Goal: Transaction & Acquisition: Purchase product/service

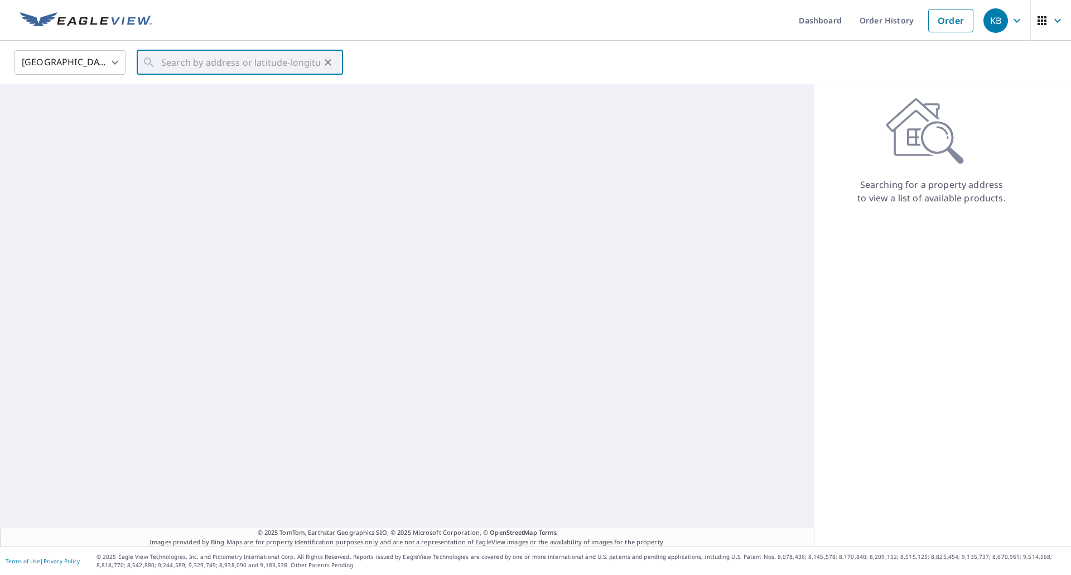
click at [220, 61] on input "text" at bounding box center [240, 62] width 159 height 31
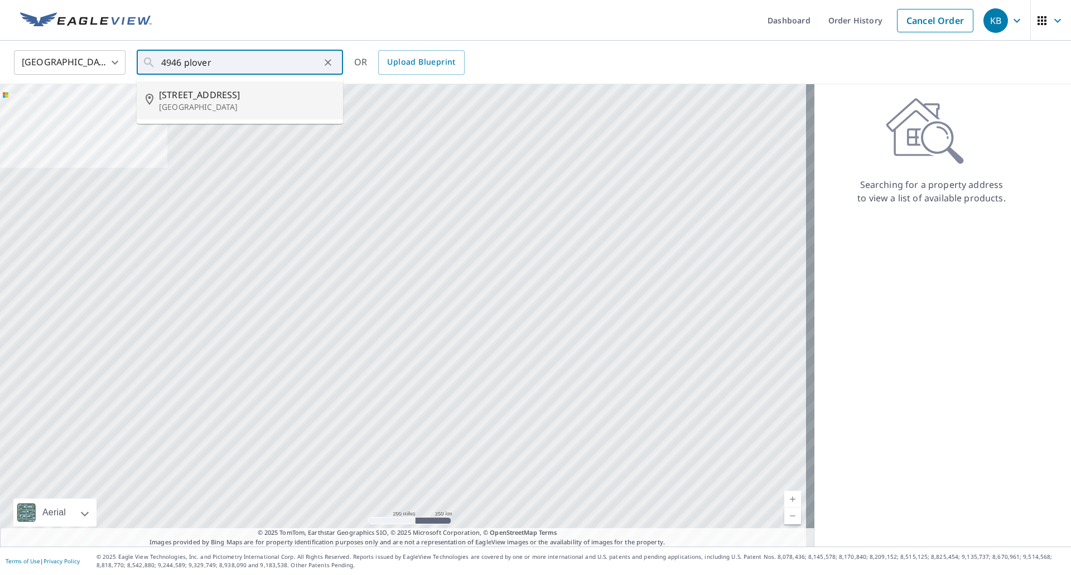
click at [213, 98] on span "[STREET_ADDRESS]" at bounding box center [246, 94] width 175 height 13
type input "[STREET_ADDRESS]"
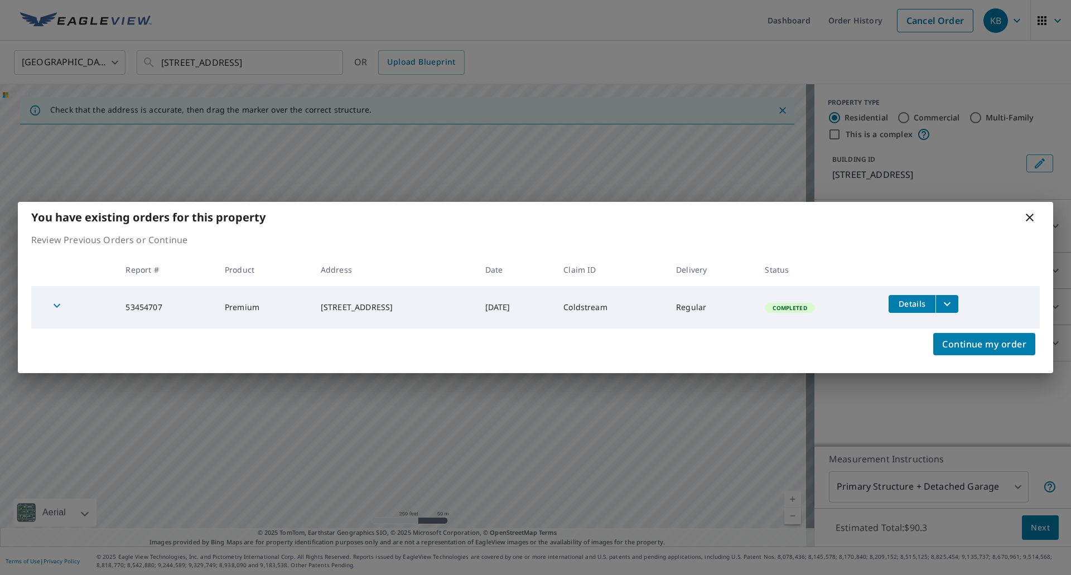
click at [1032, 218] on icon at bounding box center [1029, 217] width 13 height 13
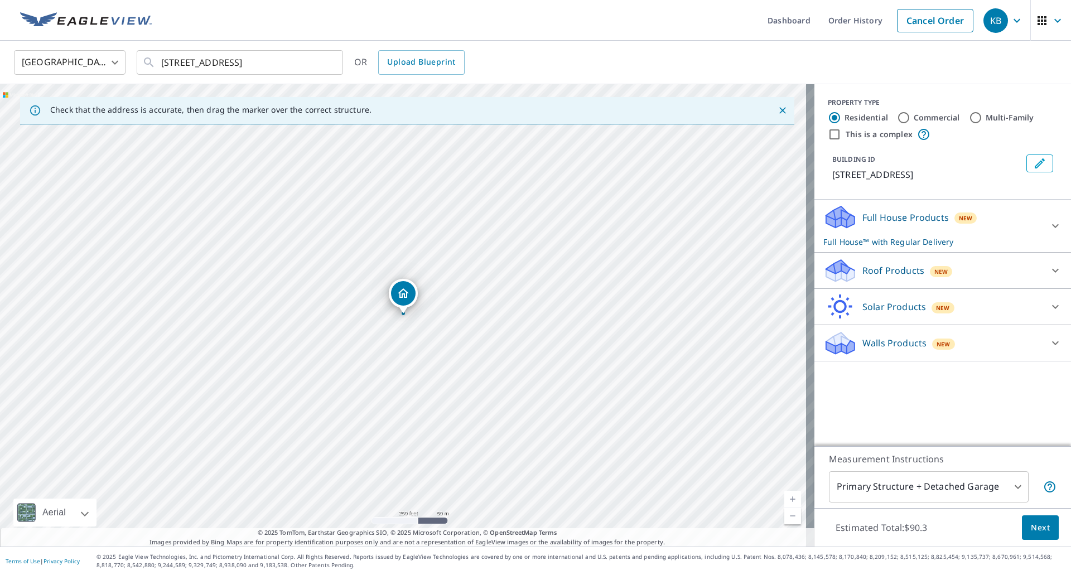
click at [784, 495] on link "Current Level 17, Zoom In" at bounding box center [792, 499] width 17 height 17
click at [1008, 211] on div "Full House Products New Full House™ with Regular Delivery" at bounding box center [932, 226] width 219 height 44
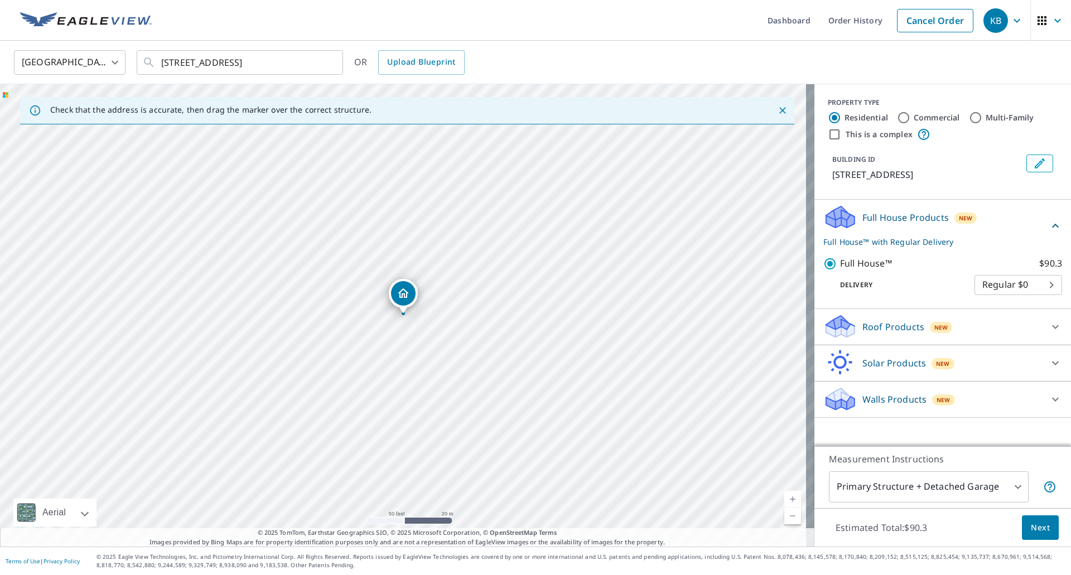
click at [1022, 525] on button "Next" at bounding box center [1040, 527] width 37 height 25
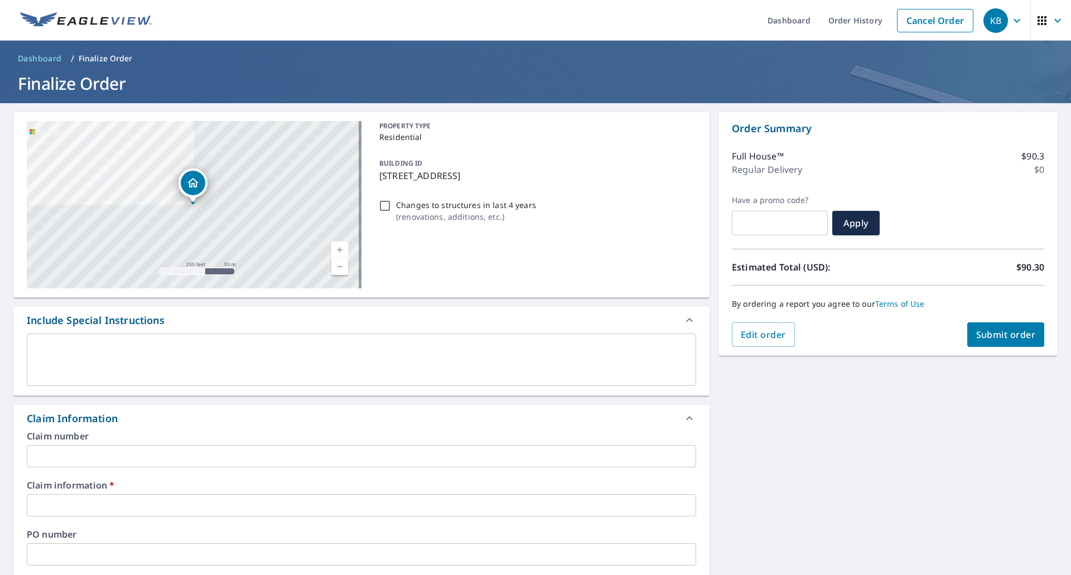
click at [96, 459] on input "text" at bounding box center [361, 456] width 669 height 22
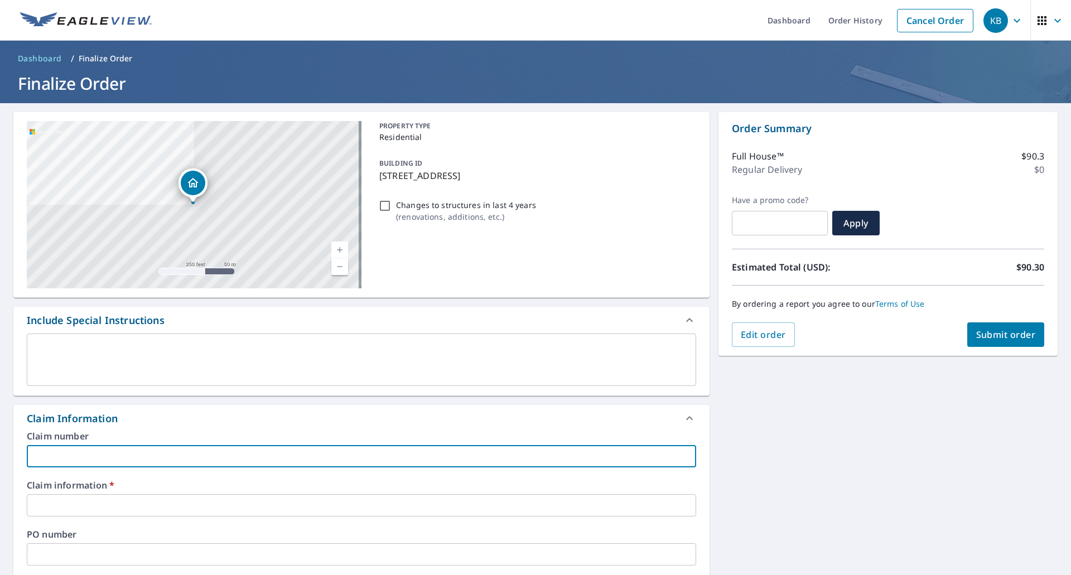
type input "6"
checkbox input "true"
type input "63"
checkbox input "true"
type input "635"
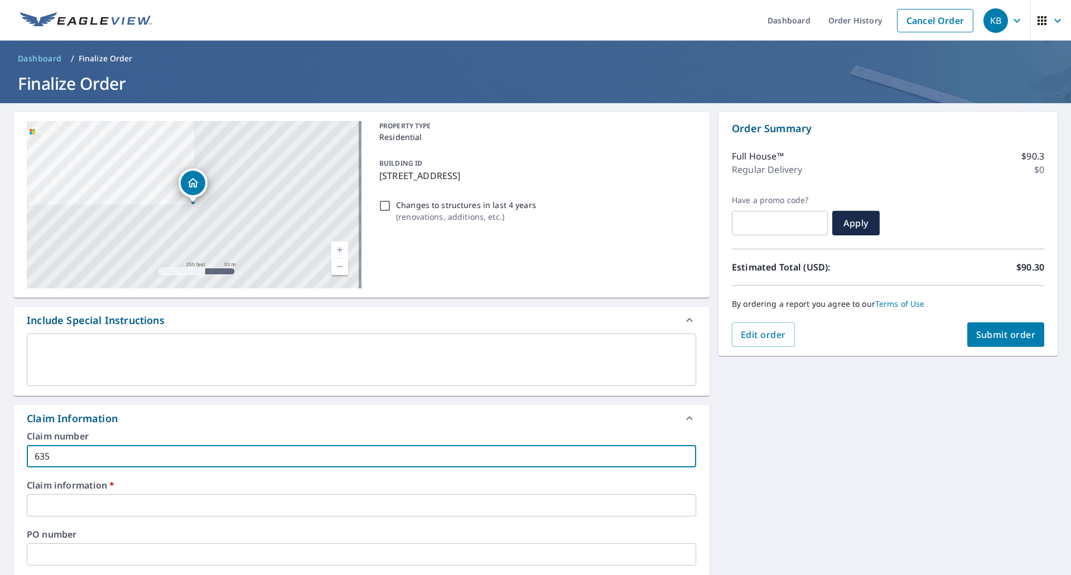
checkbox input "true"
type input "635949"
checkbox input "true"
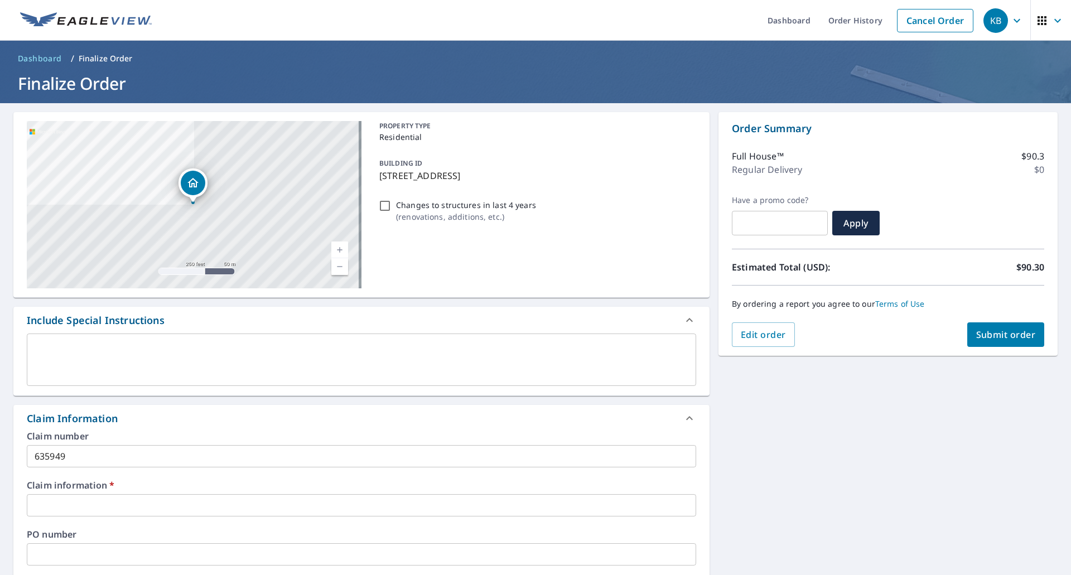
click at [65, 522] on div "Claim number 635949 ​ Claim information   * ​ PO number ​ Date of loss ​ Cat ID…" at bounding box center [361, 553] width 696 height 242
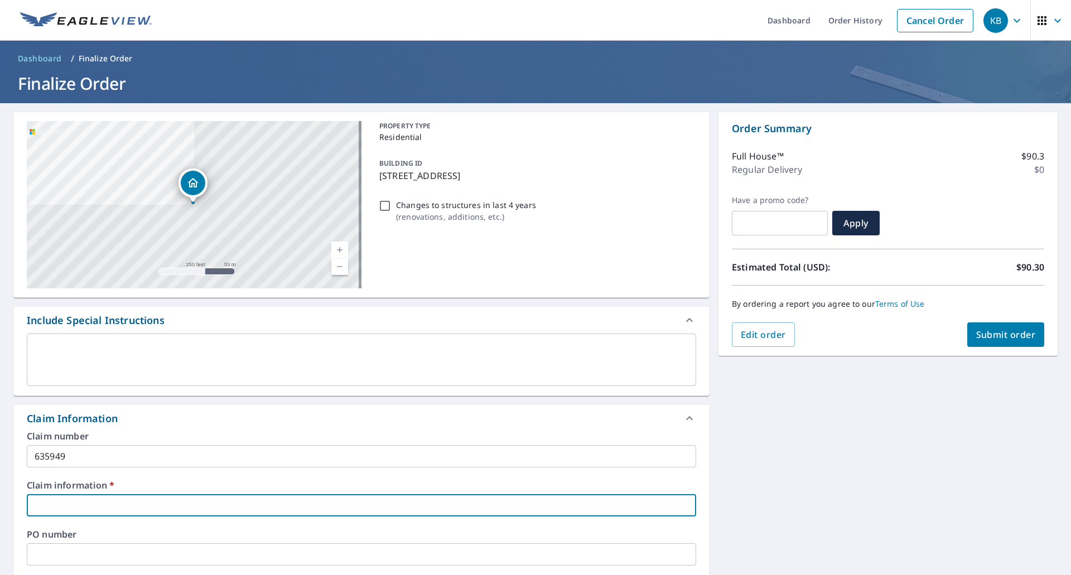
click at [75, 509] on input "text" at bounding box center [361, 505] width 669 height 22
type input "S"
checkbox input "true"
type input "ST"
checkbox input "true"
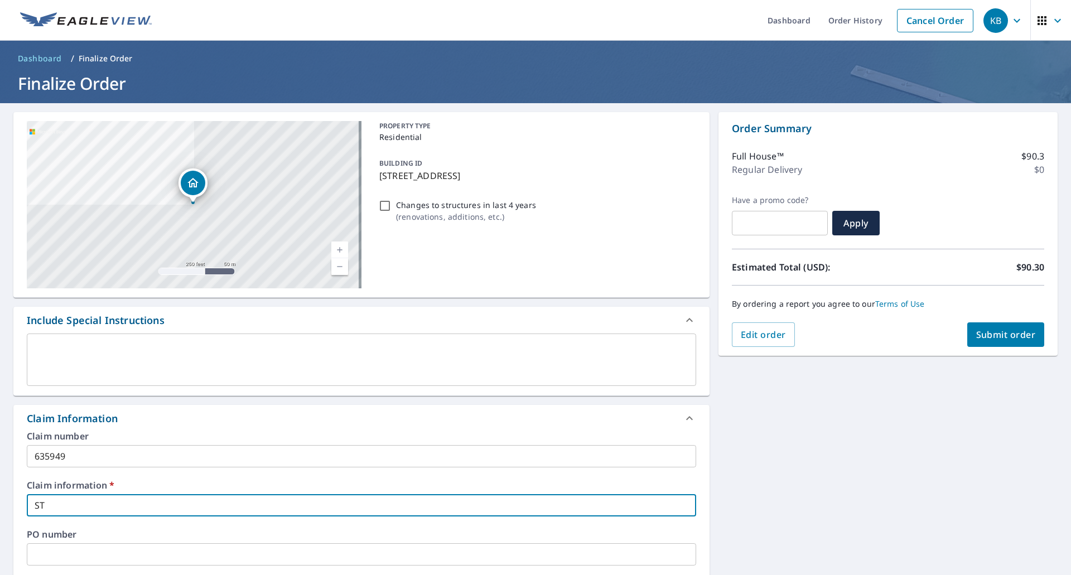
type input "STL"
checkbox input "true"
type input "STL"
checkbox input "true"
type input "STL R"
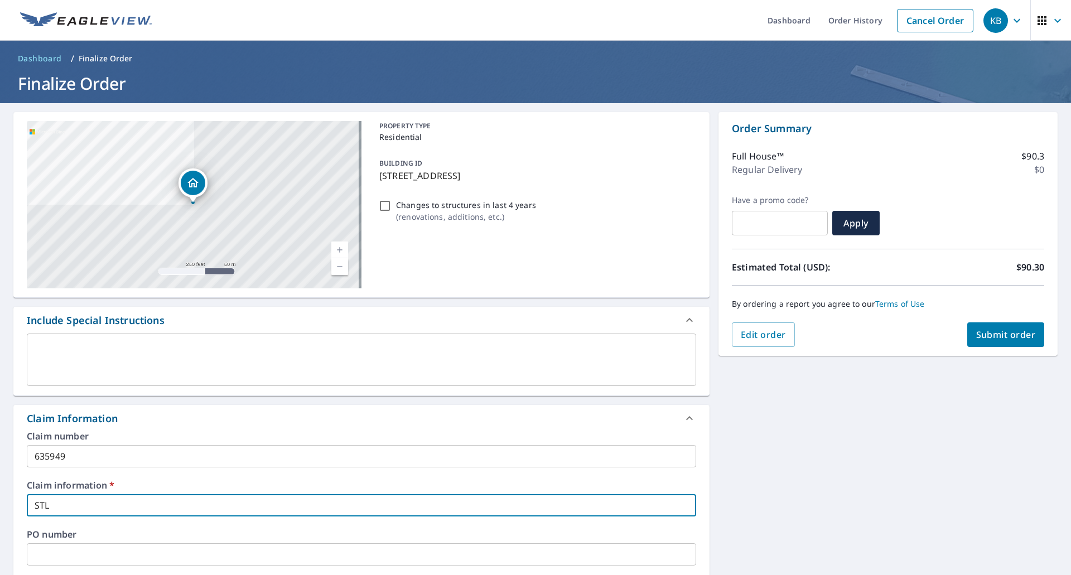
checkbox input "true"
type input "STL Ro"
checkbox input "true"
type input "STL Roo"
checkbox input "true"
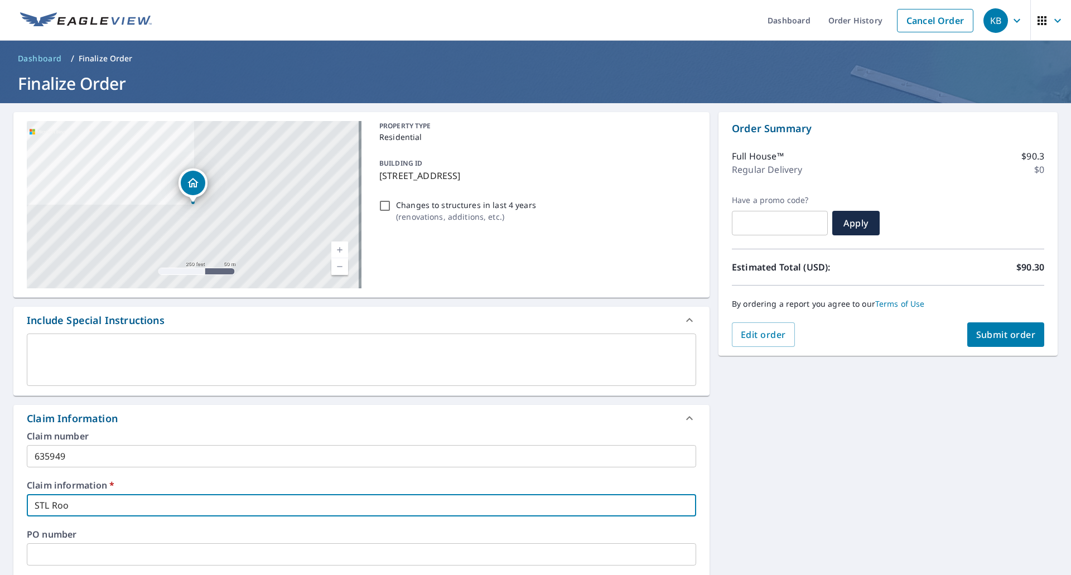
type input "STL Roof"
checkbox input "true"
type input "STL Roof"
checkbox input "true"
type input "STL Roof R"
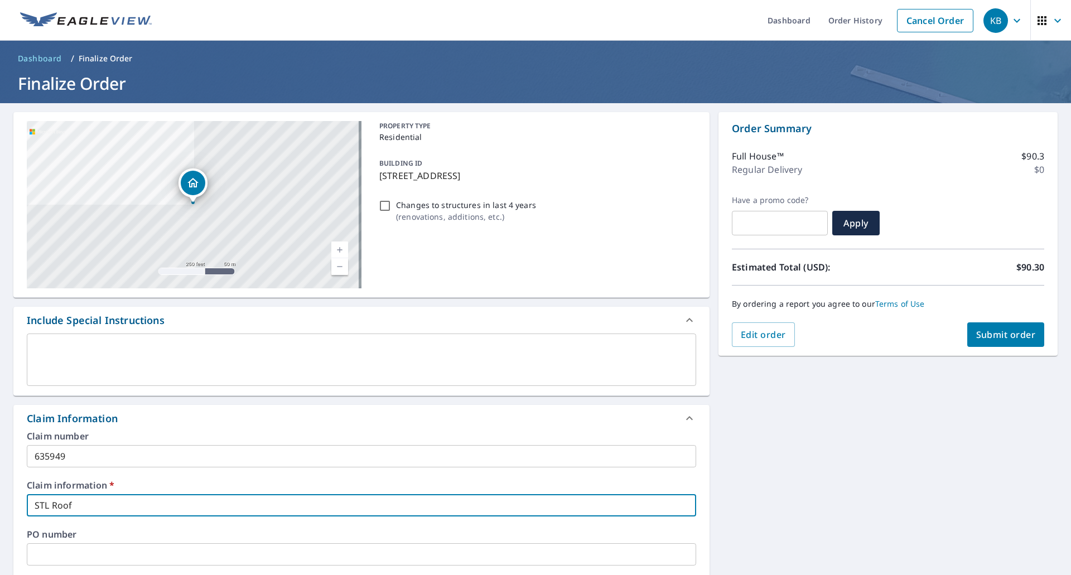
checkbox input "true"
type input "STL Roof Re"
checkbox input "true"
type input "STL Roof Res"
checkbox input "true"
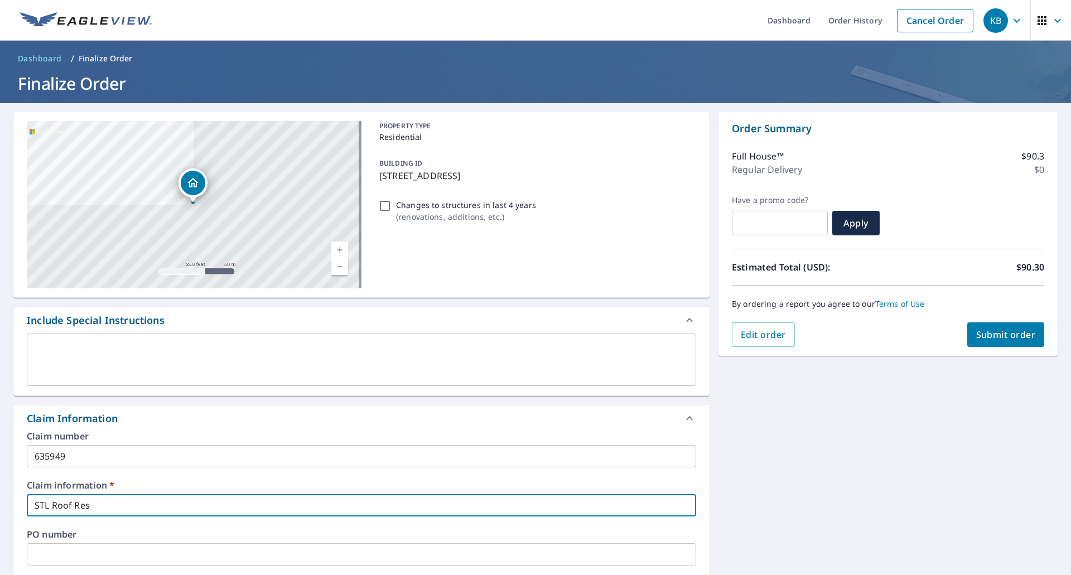
type input "STL Roof Resc"
checkbox input "true"
type input "STL Roof Rescu"
checkbox input "true"
type input "STL Roof Rescue"
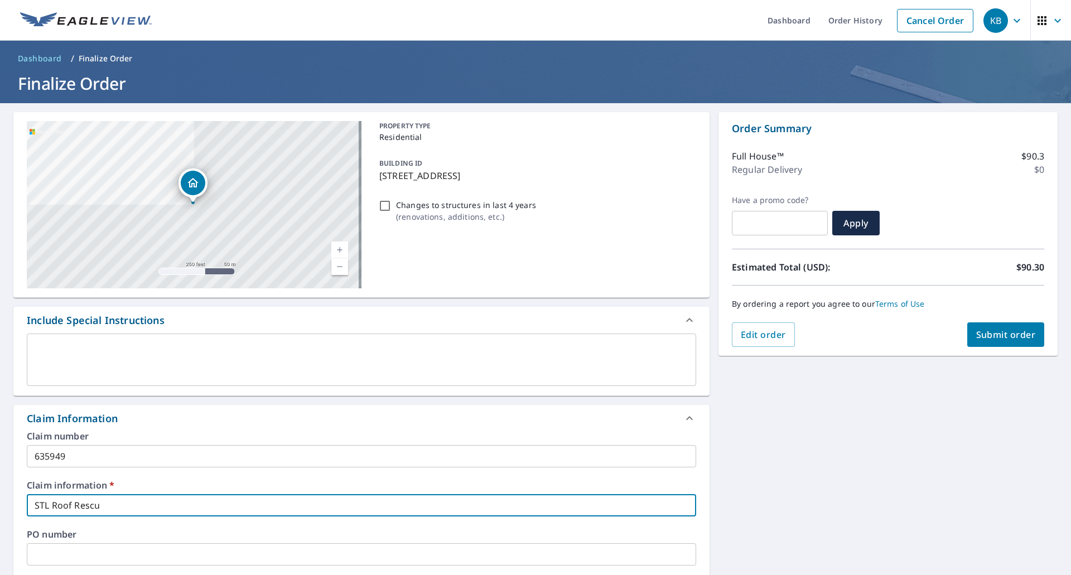
checkbox input "true"
type input "STL Roof Rescue"
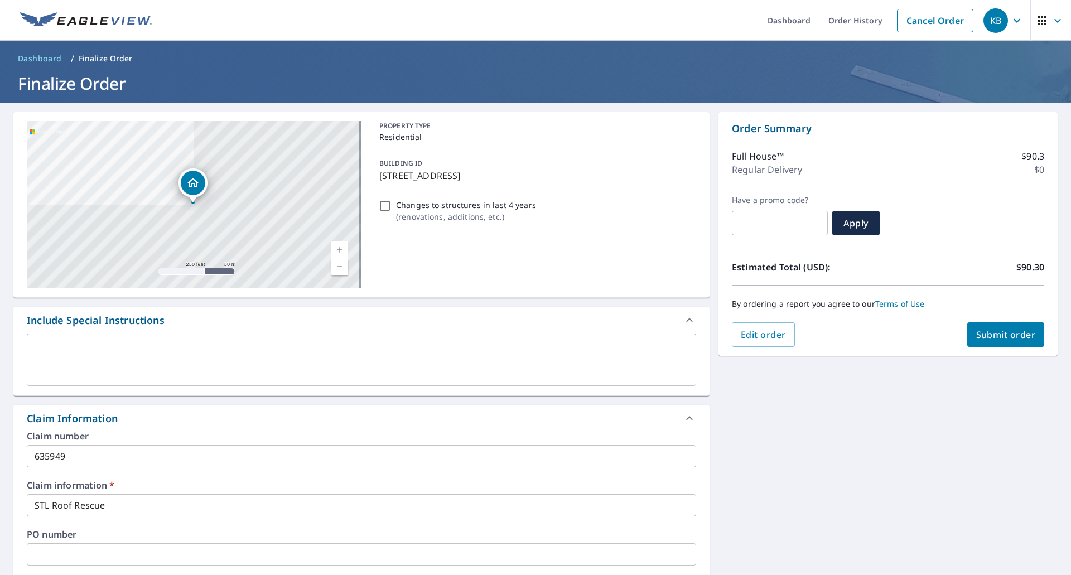
scroll to position [316, 0]
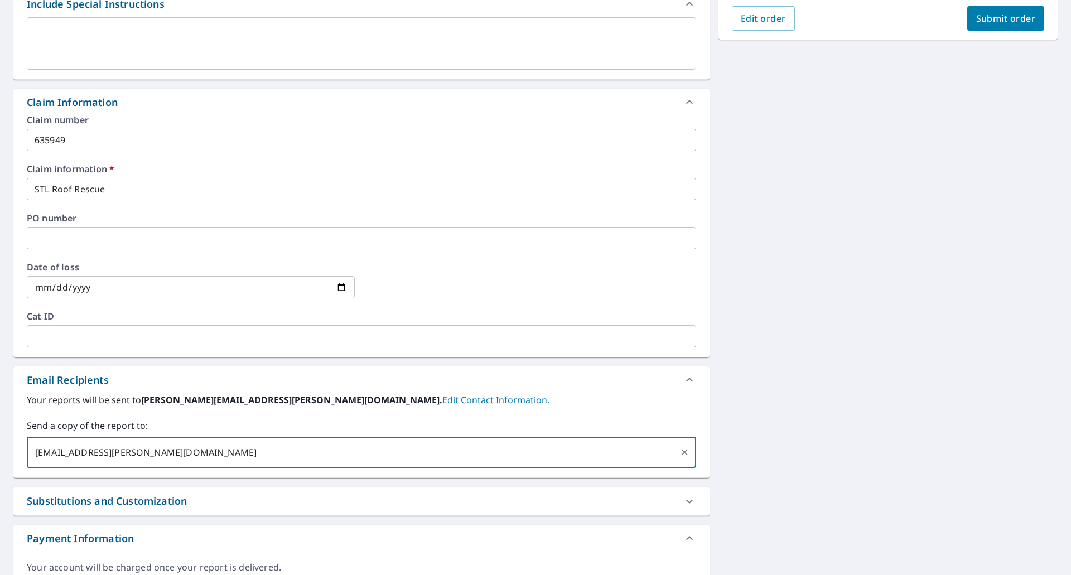
type input "[EMAIL_ADDRESS][PERSON_NAME][DOMAIN_NAME]"
click at [1002, 21] on span "Submit order" at bounding box center [1006, 18] width 60 height 12
checkbox input "true"
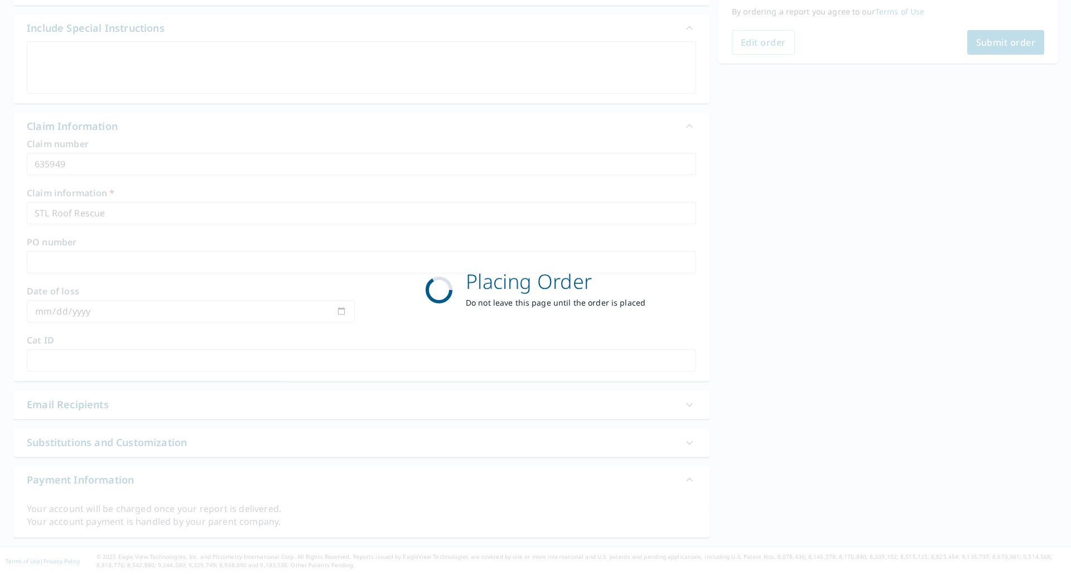
scroll to position [292, 0]
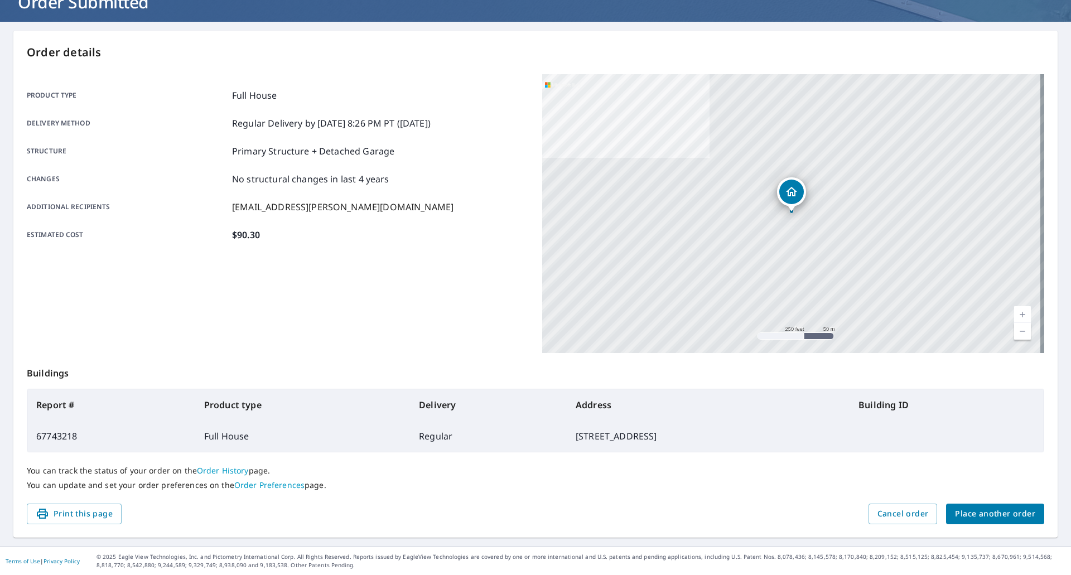
scroll to position [81, 0]
click at [971, 508] on span "Place another order" at bounding box center [995, 514] width 80 height 14
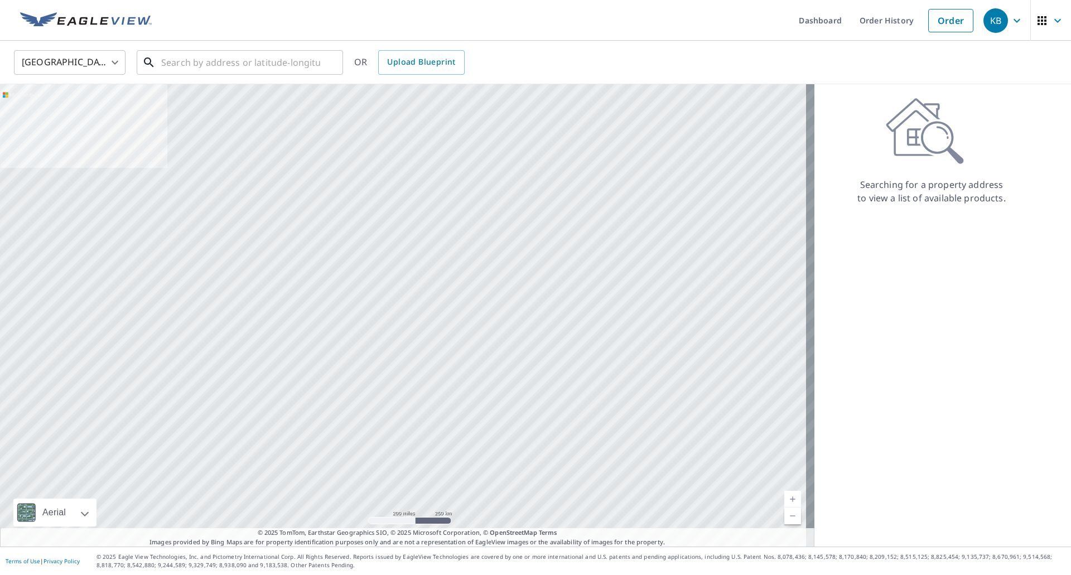
click at [240, 69] on input "text" at bounding box center [240, 62] width 159 height 31
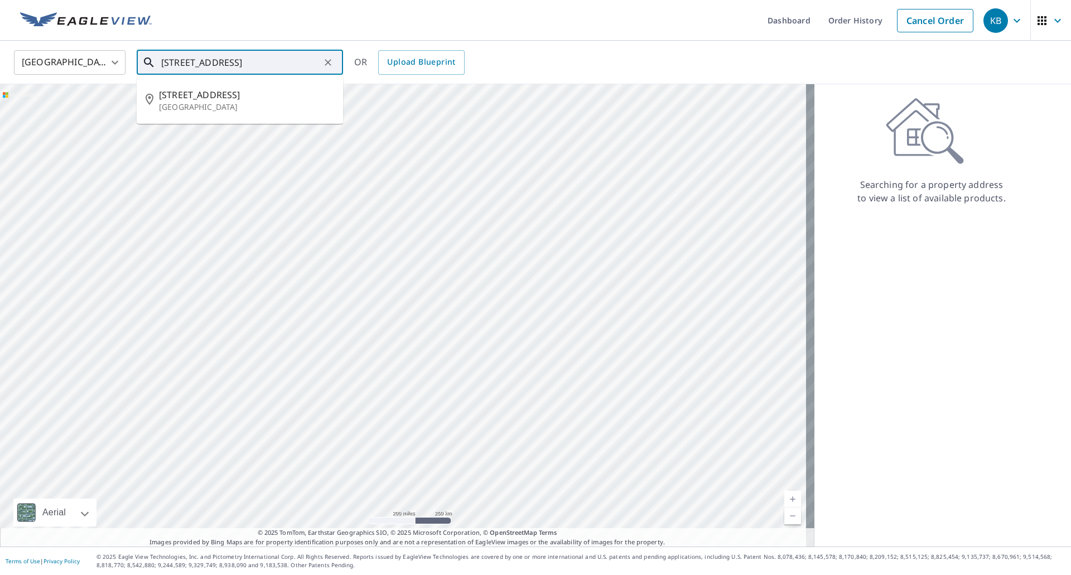
type input "[STREET_ADDRESS]"
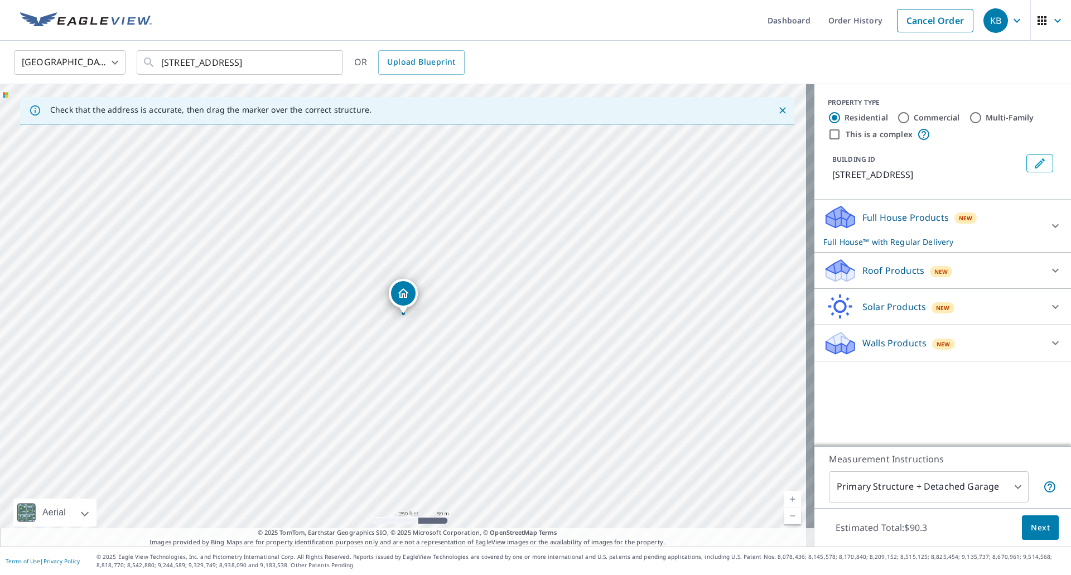
click at [788, 497] on link "Current Level 17, Zoom In" at bounding box center [792, 499] width 17 height 17
click at [390, 310] on div "[STREET_ADDRESS]" at bounding box center [407, 315] width 815 height 462
drag, startPoint x: 404, startPoint y: 291, endPoint x: 403, endPoint y: 277, distance: 14.6
click at [983, 271] on div "Roof Products New" at bounding box center [932, 271] width 219 height 26
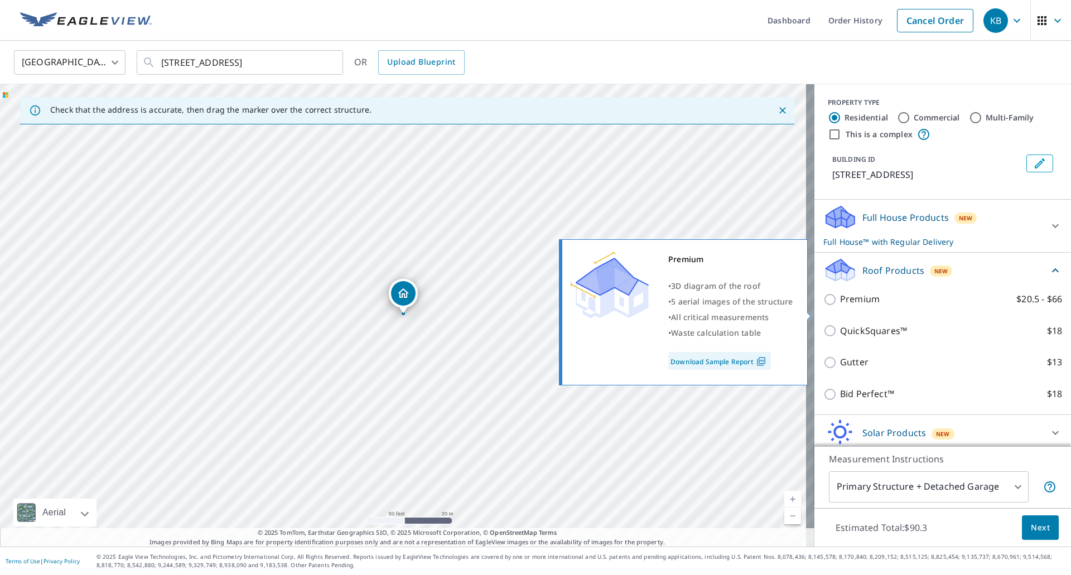
click at [823, 306] on input "Premium $20.5 - $66" at bounding box center [831, 299] width 17 height 13
checkbox input "true"
checkbox input "false"
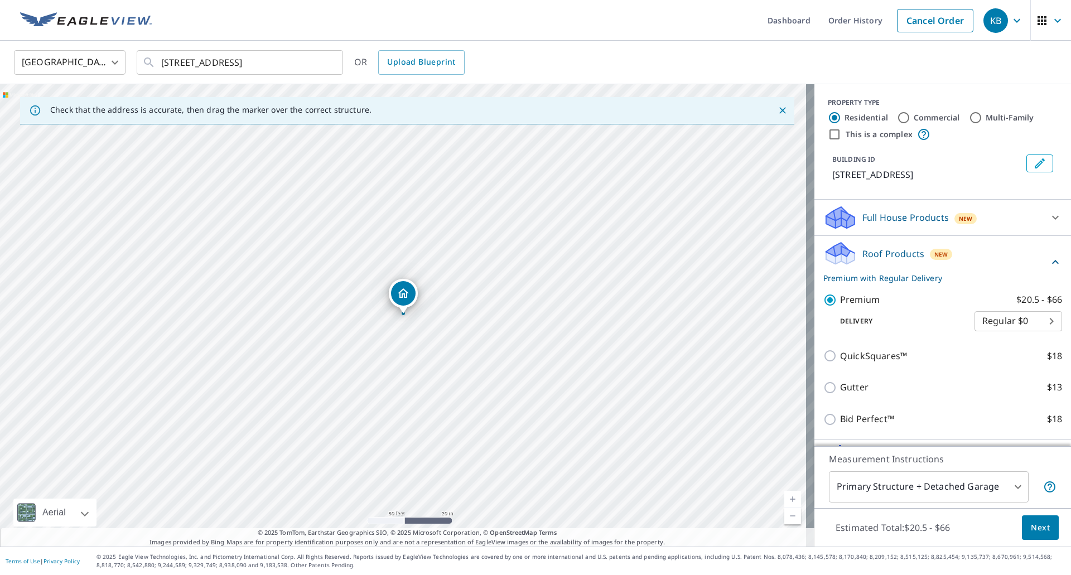
click at [1031, 528] on span "Next" at bounding box center [1040, 528] width 19 height 14
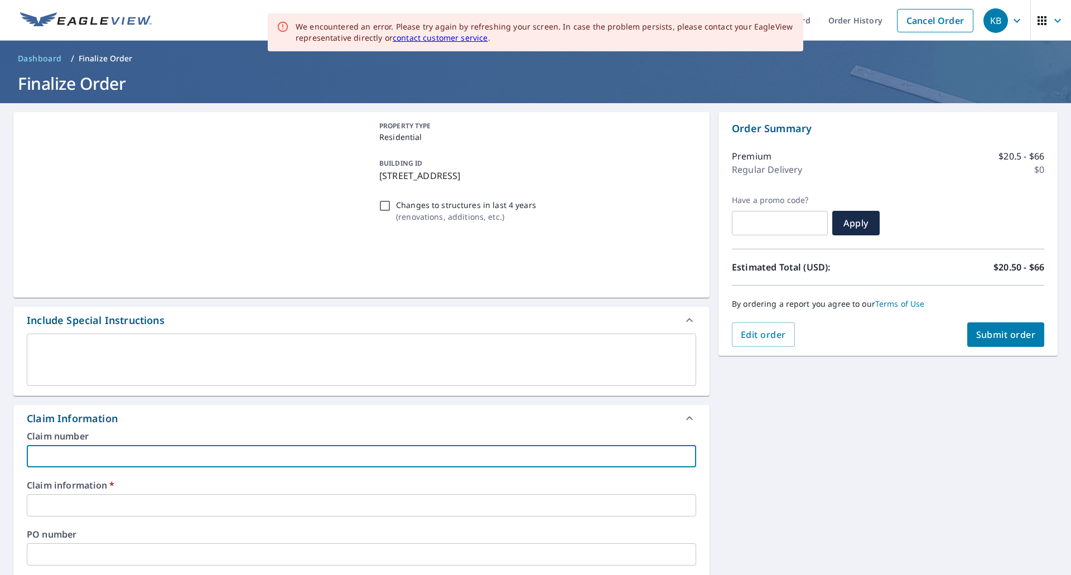
click at [102, 449] on input "text" at bounding box center [361, 456] width 669 height 22
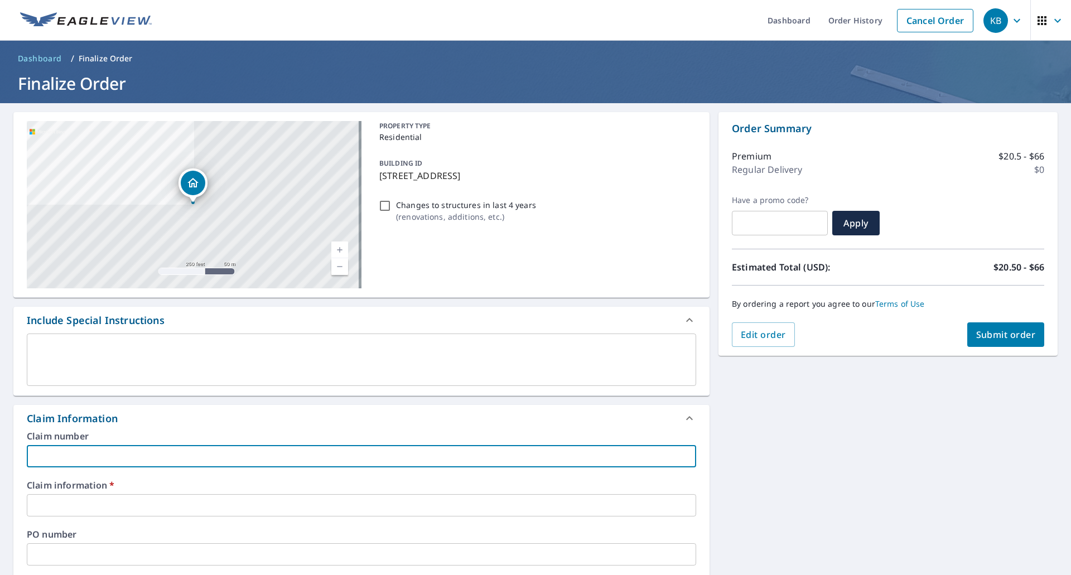
type input "505091"
checkbox input "true"
click at [80, 500] on input "text" at bounding box center [361, 505] width 669 height 22
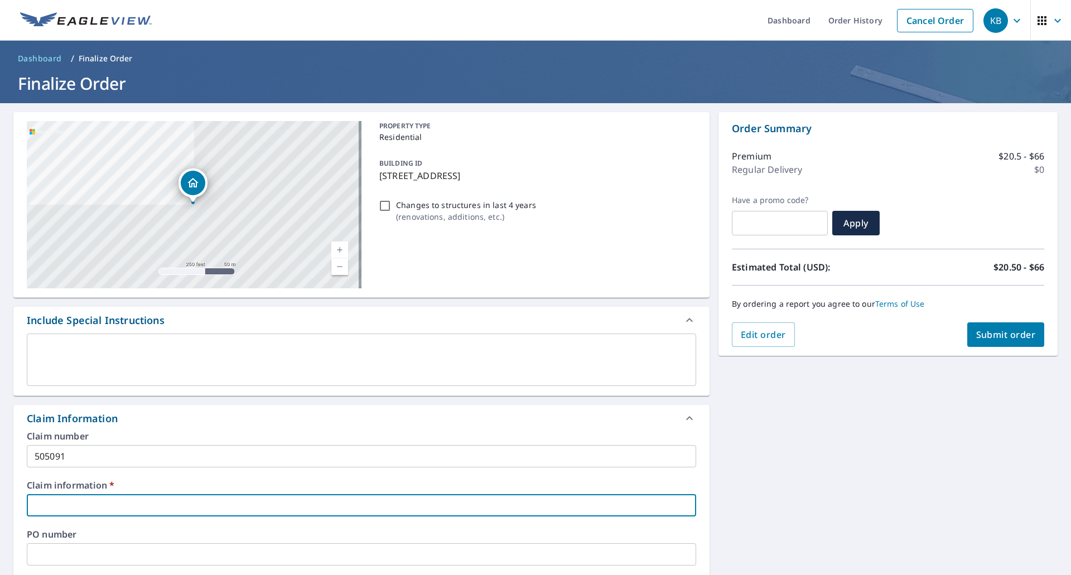
type input "[PERSON_NAME] Contracting"
checkbox input "true"
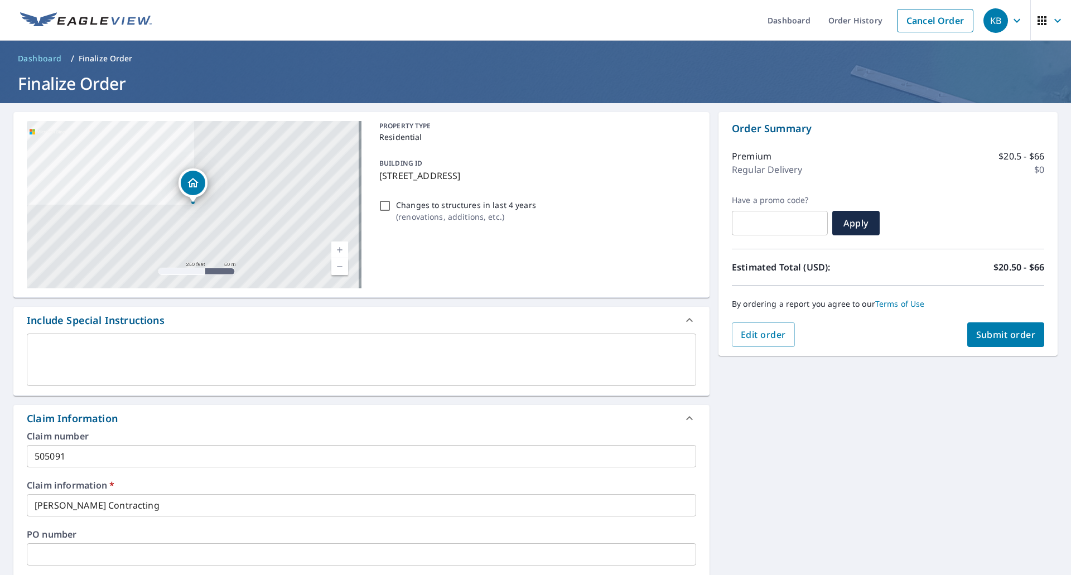
scroll to position [316, 0]
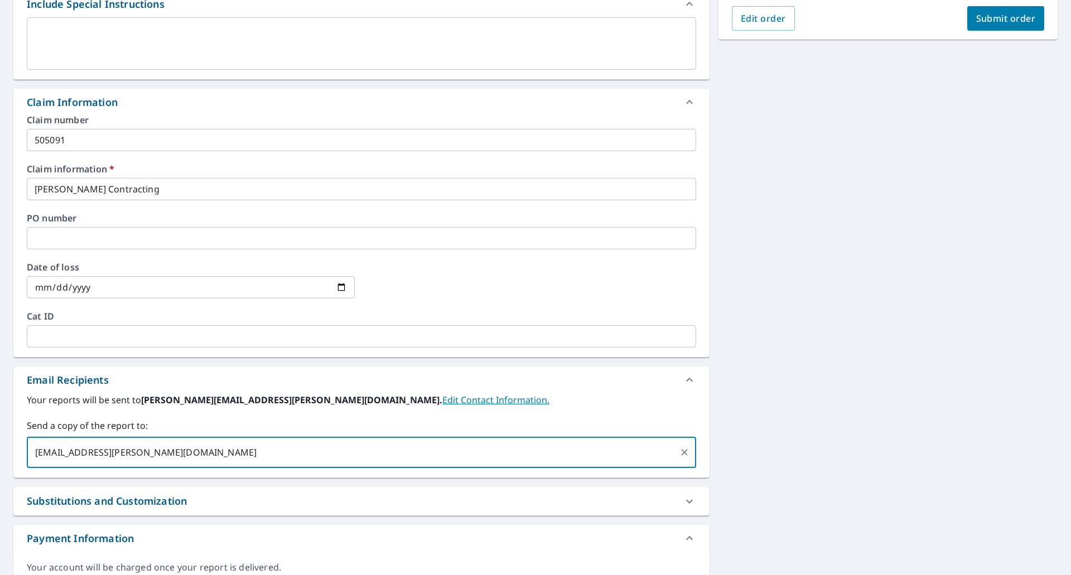
type input "[EMAIL_ADDRESS][PERSON_NAME][DOMAIN_NAME]"
click at [984, 21] on span "Submit order" at bounding box center [1006, 18] width 60 height 12
checkbox input "true"
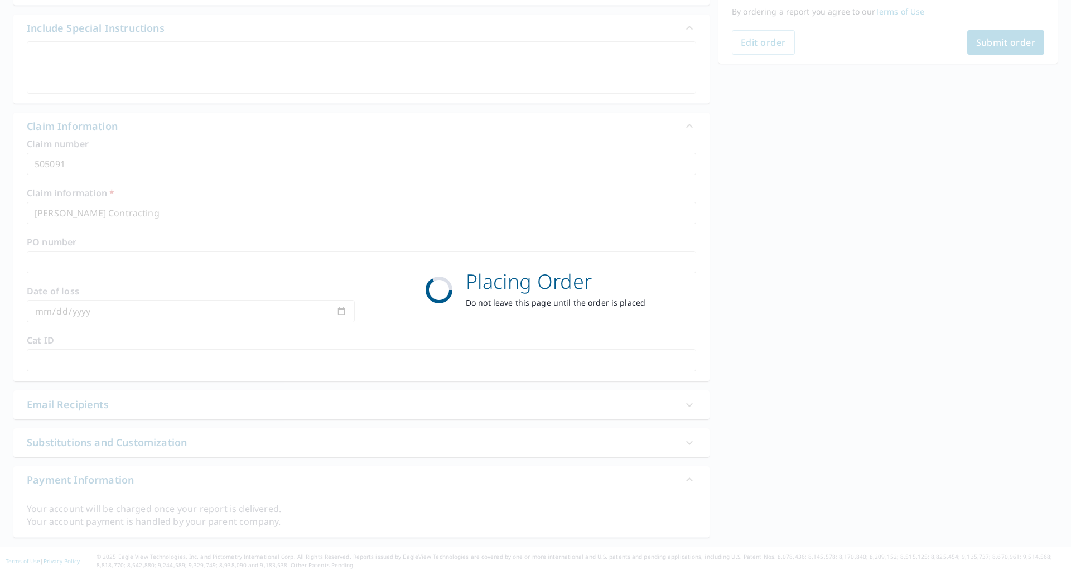
scroll to position [292, 0]
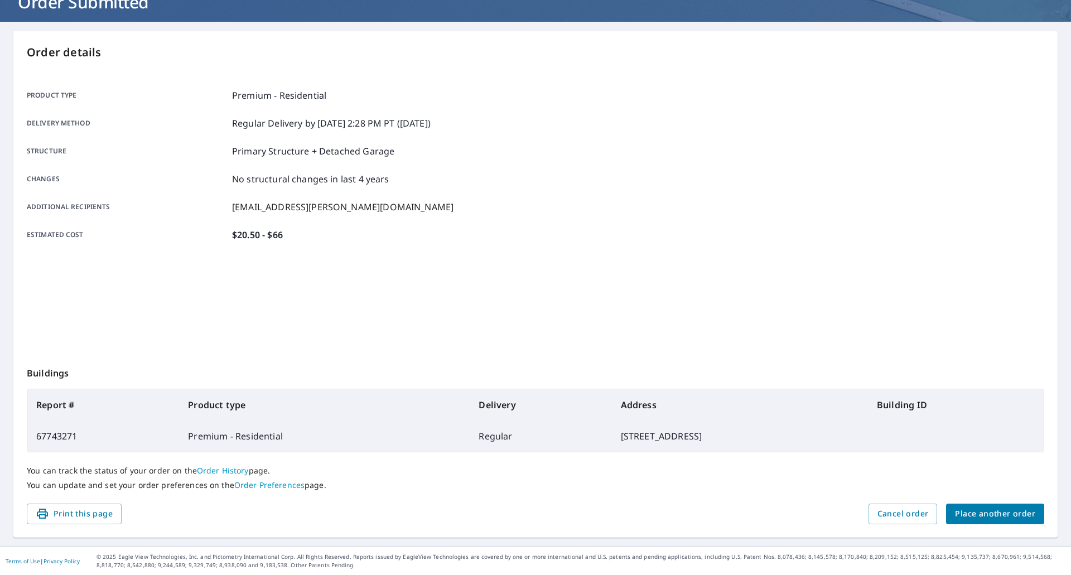
scroll to position [81, 0]
